Goal: Check status: Verify the current state of an ongoing process or item

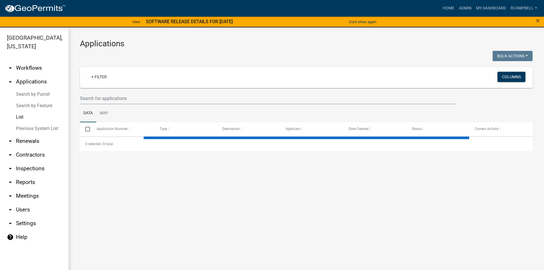
select select "3: 100"
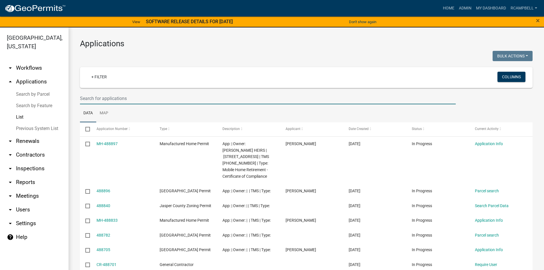
click at [112, 97] on input "text" at bounding box center [268, 99] width 376 height 12
type input "zc-25"
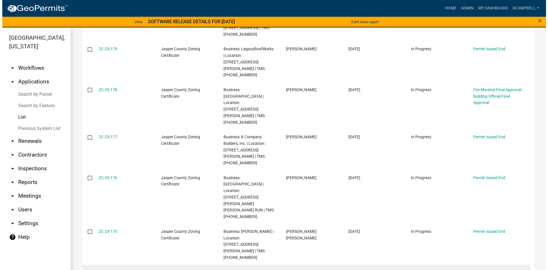
scroll to position [286, 0]
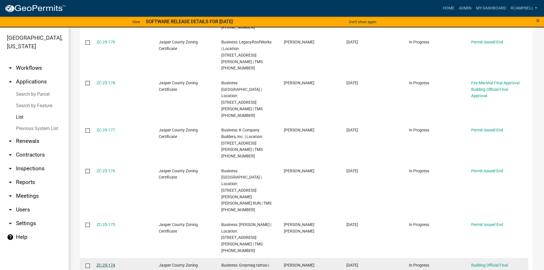
click at [102, 263] on link "ZC-25-174" at bounding box center [106, 265] width 19 height 5
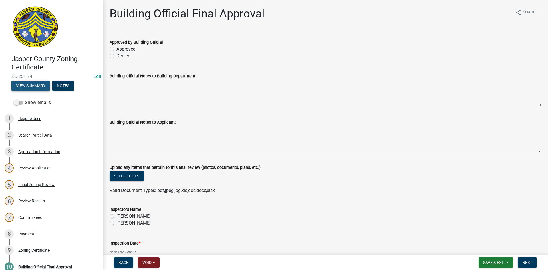
click at [35, 87] on button "View Summary" at bounding box center [30, 86] width 39 height 10
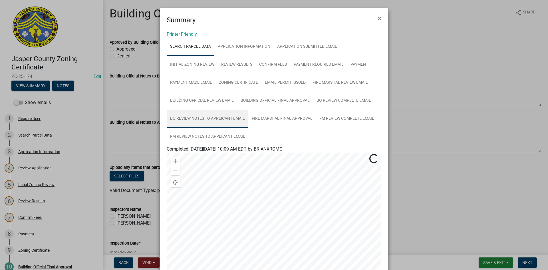
click at [215, 120] on link "BO Review Notes to Applicant Email" at bounding box center [208, 119] width 82 height 18
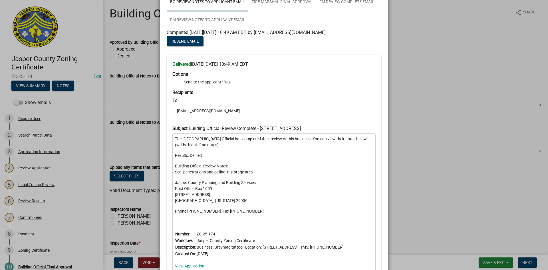
scroll to position [57, 0]
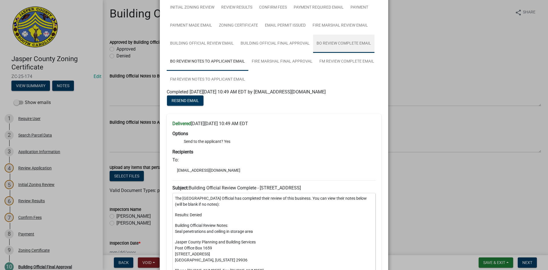
click at [344, 41] on link "BO Review Complete Email" at bounding box center [343, 44] width 61 height 18
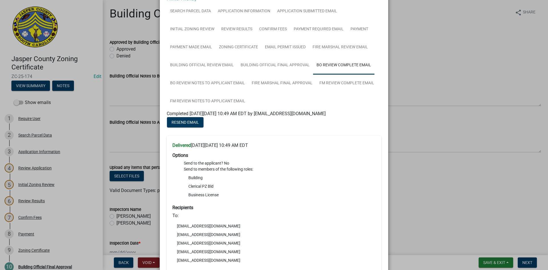
scroll to position [29, 0]
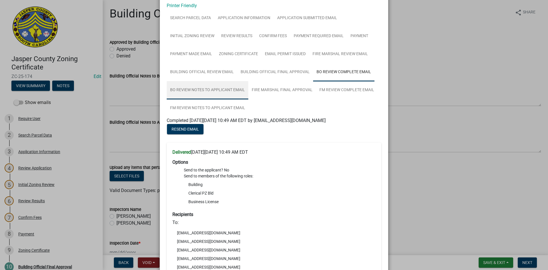
click at [200, 90] on link "BO Review Notes to Applicant Email" at bounding box center [208, 90] width 82 height 18
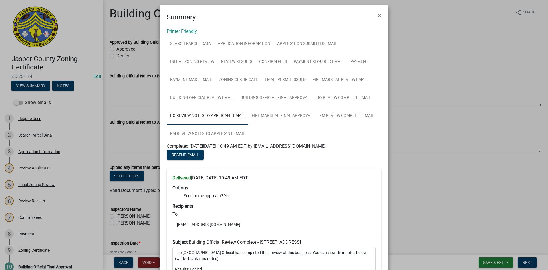
scroll to position [0, 0]
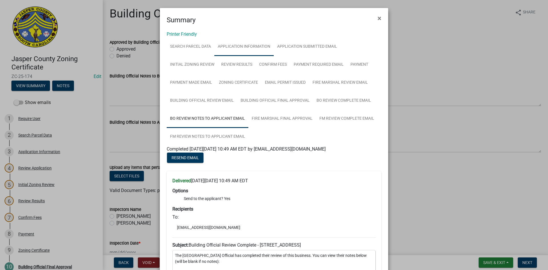
click at [238, 48] on link "Application Information" at bounding box center [243, 47] width 59 height 18
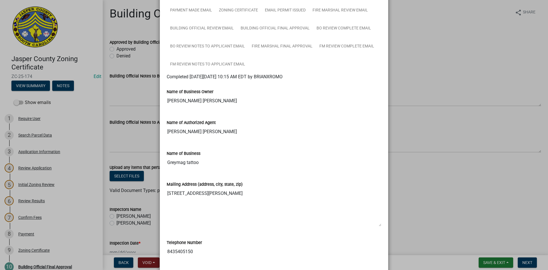
scroll to position [143, 0]
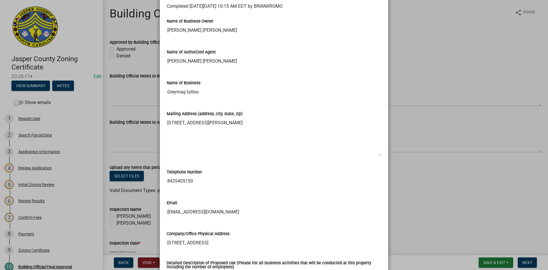
drag, startPoint x: 158, startPoint y: 132, endPoint x: 165, endPoint y: 131, distance: 7.8
click at [162, 131] on ngb-modal-window "Summary × Printer Friendly Search Parcel Data Application Information Applicati…" at bounding box center [274, 135] width 548 height 270
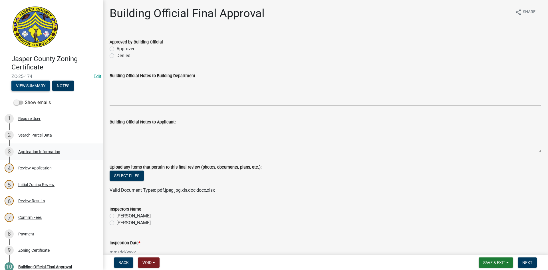
scroll to position [0, 0]
click at [29, 84] on button "View Summary" at bounding box center [30, 86] width 39 height 10
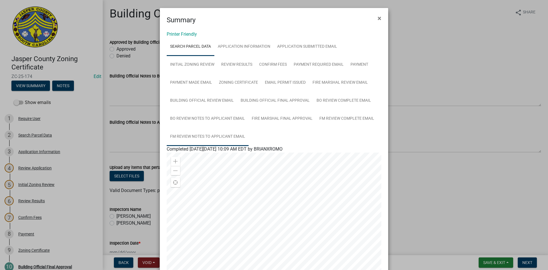
click at [200, 136] on link "FM Review Notes to Applicant Email" at bounding box center [208, 137] width 82 height 18
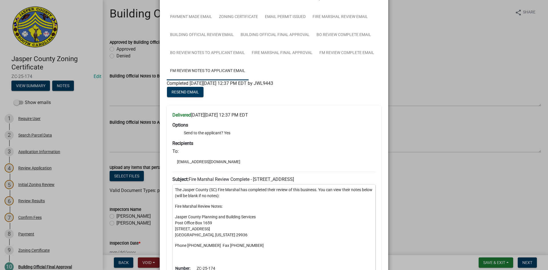
scroll to position [29, 0]
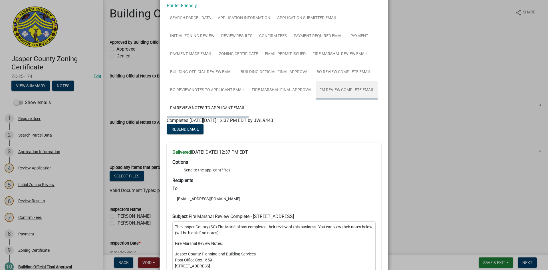
click at [334, 90] on link "FM Review Complete Email" at bounding box center [347, 90] width 62 height 18
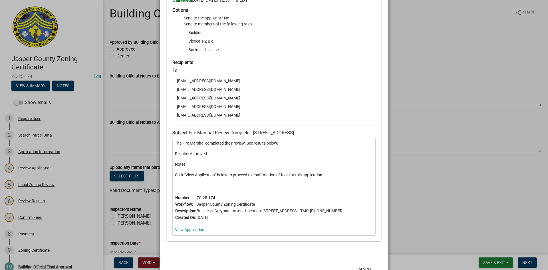
scroll to position [200, 0]
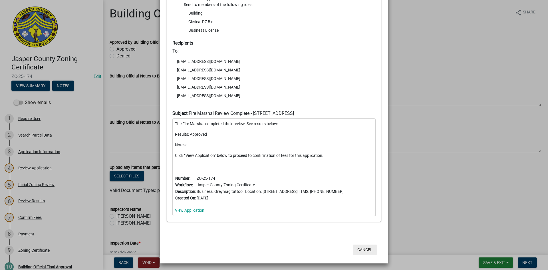
click at [366, 253] on button "Cancel" at bounding box center [365, 249] width 24 height 10
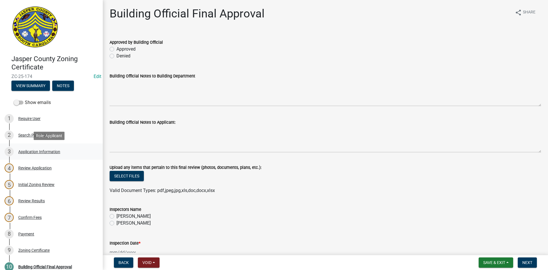
click at [34, 151] on div "Application Information" at bounding box center [39, 152] width 42 height 4
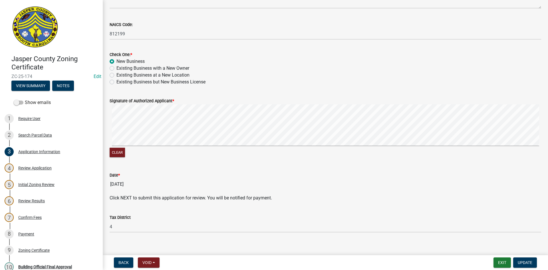
scroll to position [305, 0]
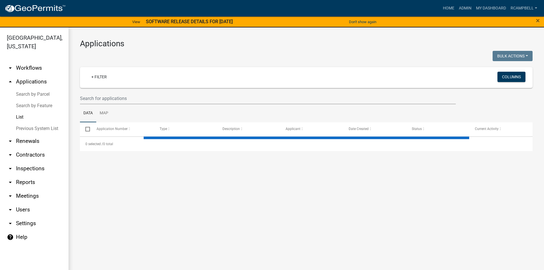
select select "3: 100"
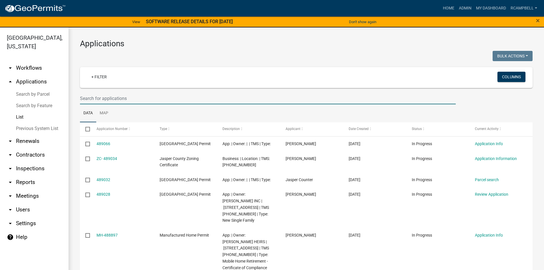
click at [118, 95] on input "text" at bounding box center [268, 99] width 376 height 12
type input "466972"
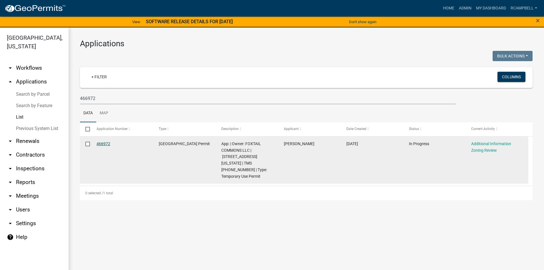
click at [103, 143] on link "466972" at bounding box center [104, 143] width 14 height 5
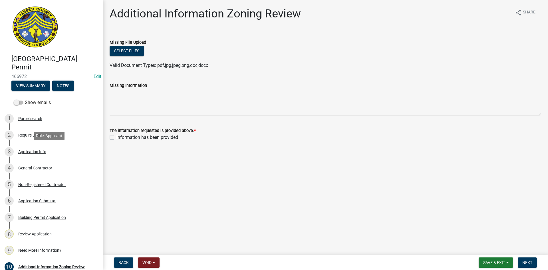
click at [40, 154] on div "Application Info" at bounding box center [32, 152] width 28 height 4
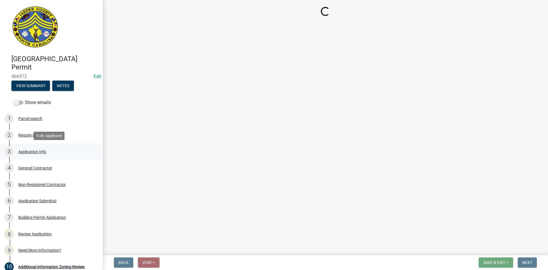
select select "bfbc8334-b2ad-44df-9bdc-53bd2053cc66"
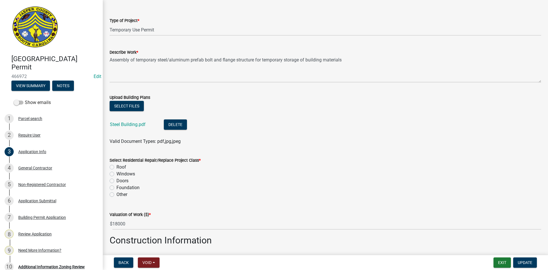
scroll to position [657, 0]
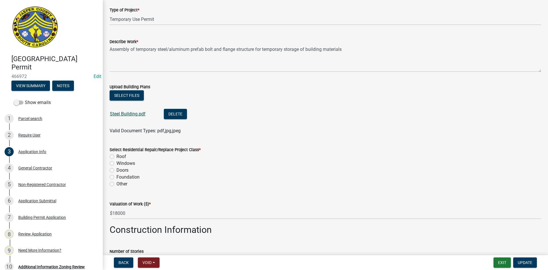
click at [126, 113] on link "Steel Building.pdf" at bounding box center [128, 113] width 36 height 5
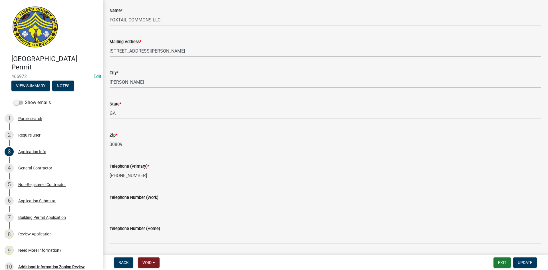
scroll to position [0, 0]
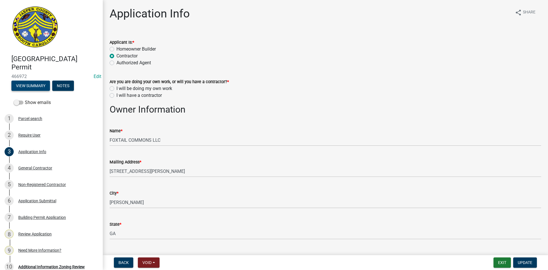
click at [31, 85] on button "View Summary" at bounding box center [30, 86] width 39 height 10
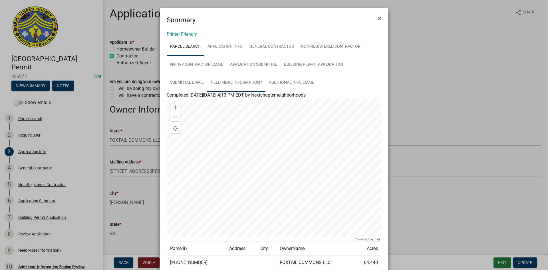
click at [240, 83] on link "Need More Information?" at bounding box center [236, 83] width 58 height 18
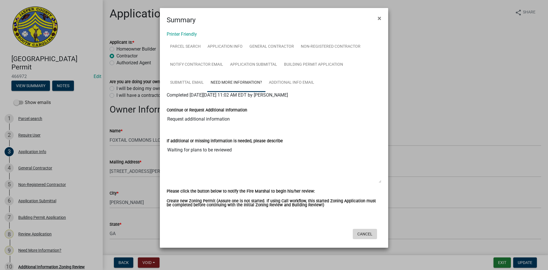
click at [369, 232] on button "Cancel" at bounding box center [365, 234] width 24 height 10
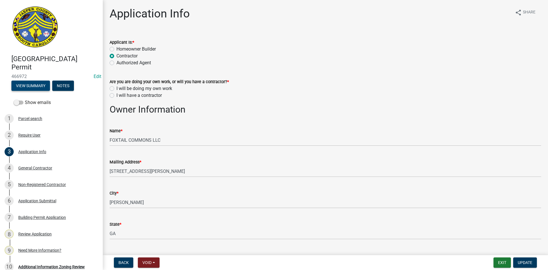
scroll to position [29, 0]
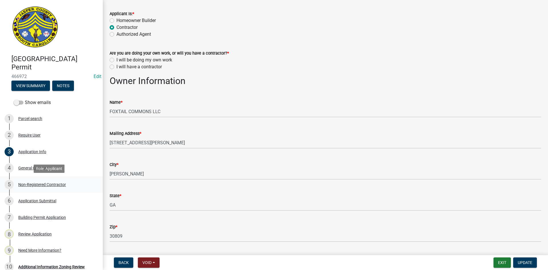
click at [35, 186] on div "Non-Registered Contractor" at bounding box center [42, 184] width 48 height 4
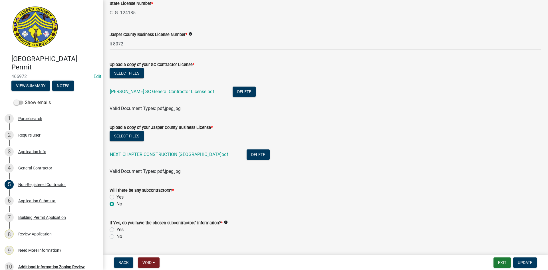
scroll to position [359, 0]
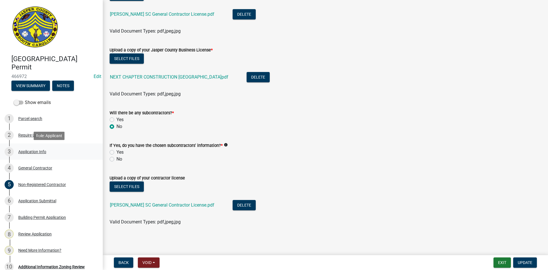
click at [39, 150] on div "Application Info" at bounding box center [32, 152] width 28 height 4
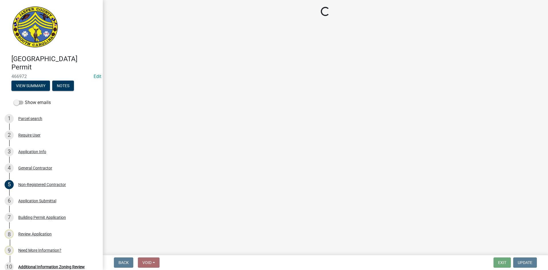
select select "bfbc8334-b2ad-44df-9bdc-53bd2053cc66"
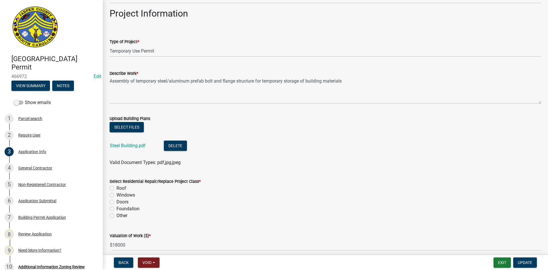
scroll to position [628, 0]
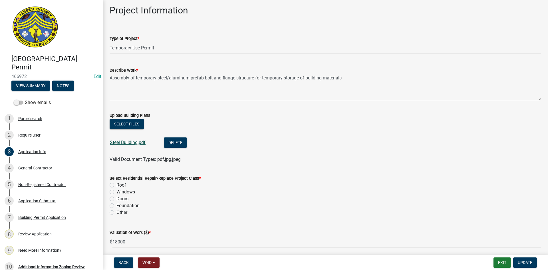
click at [131, 142] on link "Steel Building.pdf" at bounding box center [128, 142] width 36 height 5
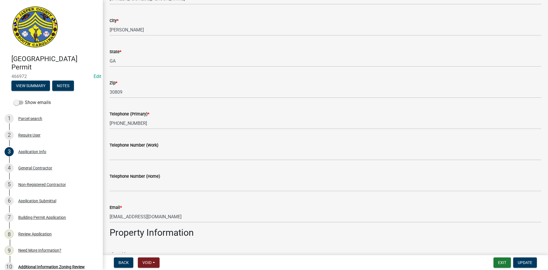
scroll to position [228, 0]
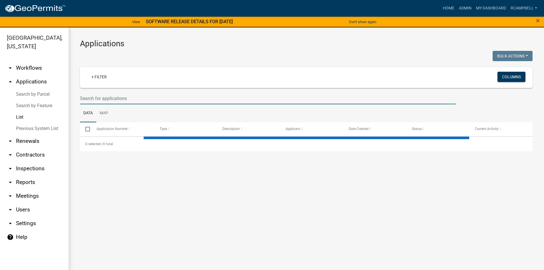
click at [116, 98] on input "text" at bounding box center [268, 99] width 376 height 12
select select "3: 100"
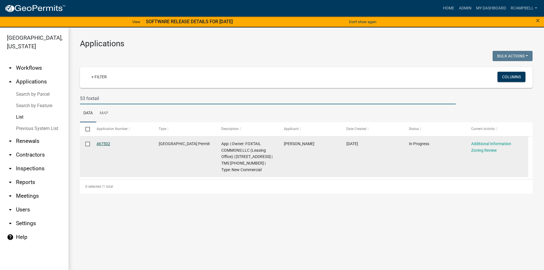
type input "53 foxtail"
click at [105, 145] on link "467502" at bounding box center [104, 143] width 14 height 5
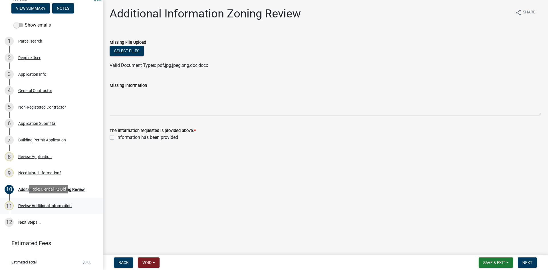
scroll to position [78, 0]
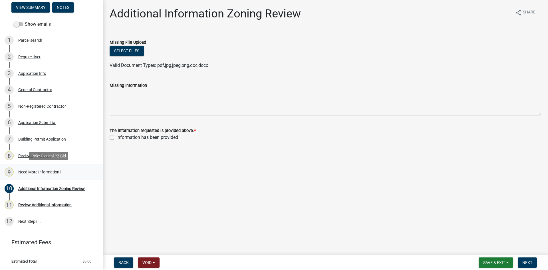
click at [47, 172] on div "Need More Information?" at bounding box center [39, 172] width 43 height 4
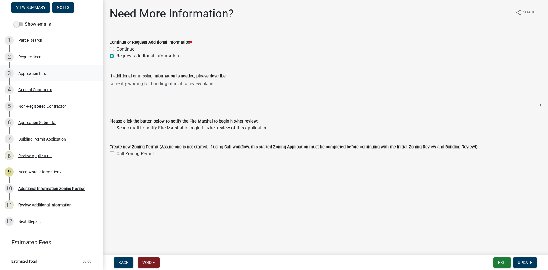
click at [37, 74] on div "Application Info" at bounding box center [32, 73] width 28 height 4
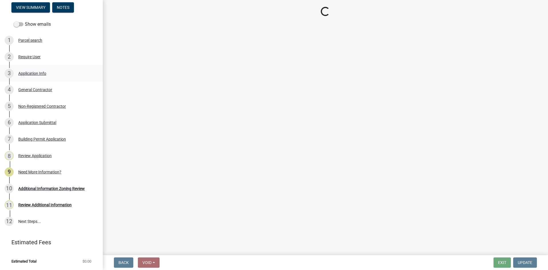
select select "d8ad81b1-fb71-4473-8687-b7f73eb7480a"
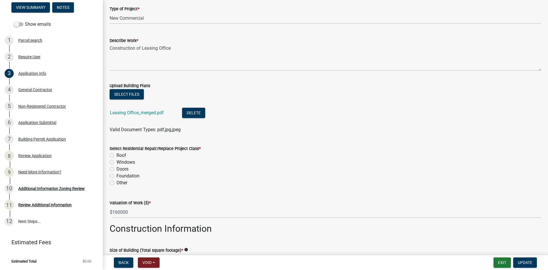
scroll to position [657, 0]
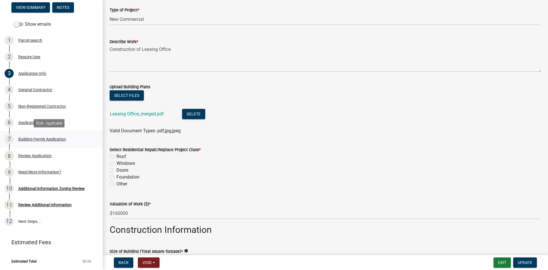
click at [35, 139] on div "Building Permit Application" at bounding box center [42, 139] width 48 height 4
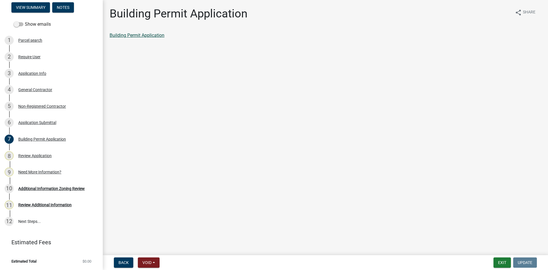
click at [119, 35] on link "Building Permit Application" at bounding box center [137, 35] width 55 height 5
